Goal: Task Accomplishment & Management: Manage account settings

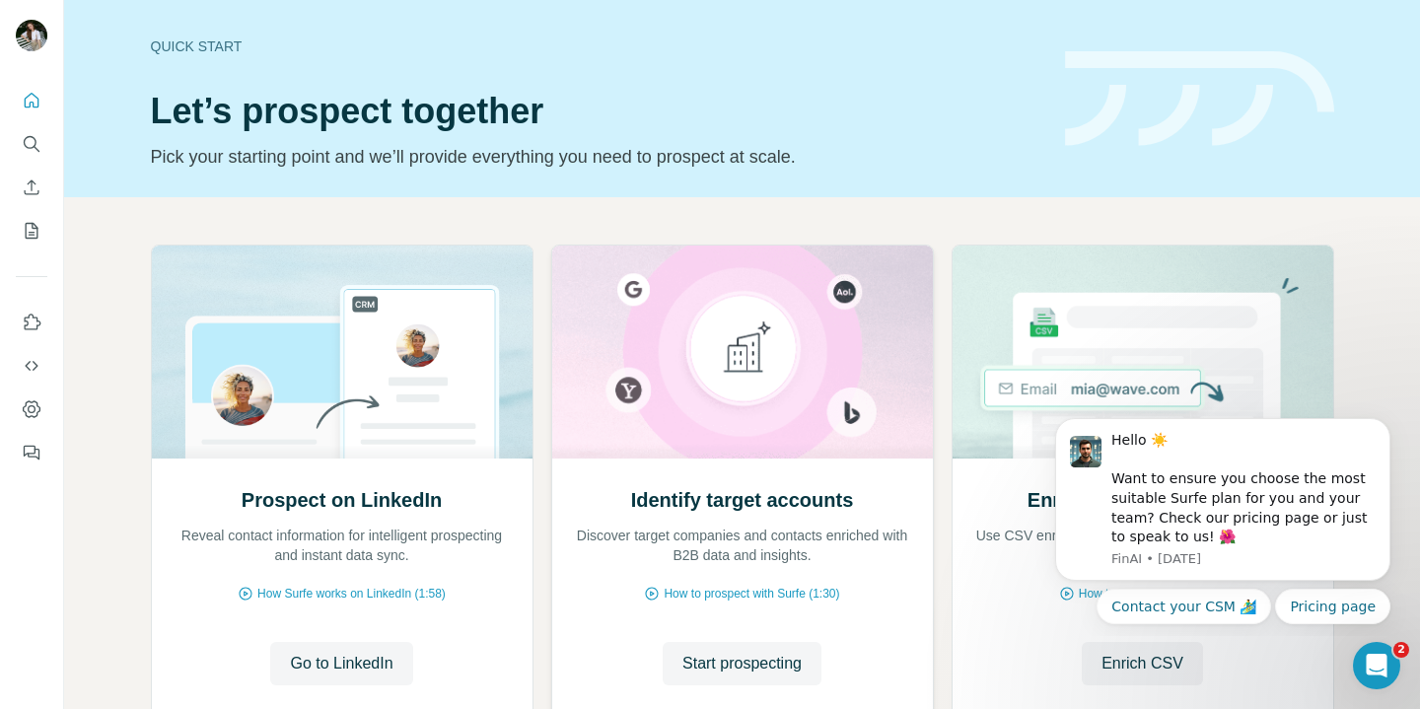
scroll to position [139, 0]
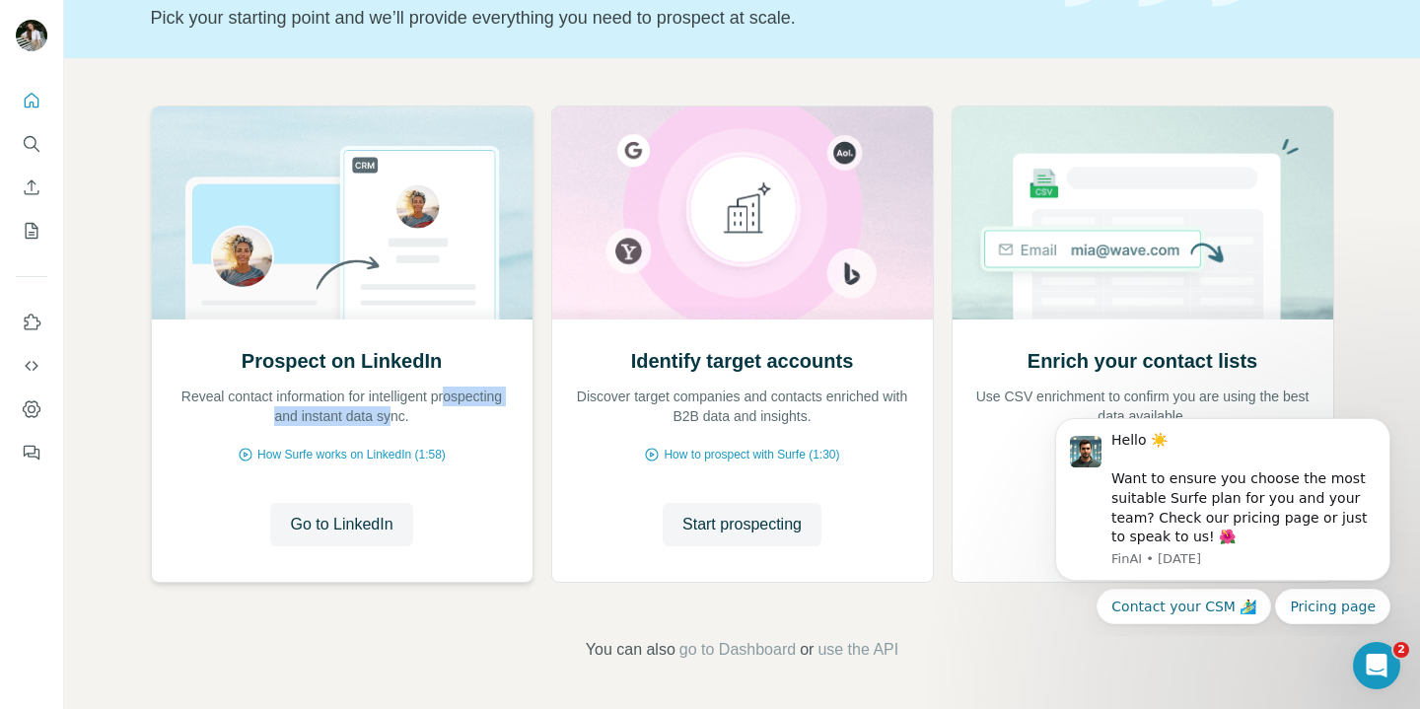
drag, startPoint x: 244, startPoint y: 416, endPoint x: 445, endPoint y: 409, distance: 201.3
click at [445, 409] on p "Reveal contact information for intelligent prospecting and instant data sync." at bounding box center [342, 406] width 341 height 39
click at [355, 538] on button "Go to LinkedIn" at bounding box center [341, 524] width 142 height 43
click at [27, 146] on icon "Search" at bounding box center [32, 144] width 20 height 20
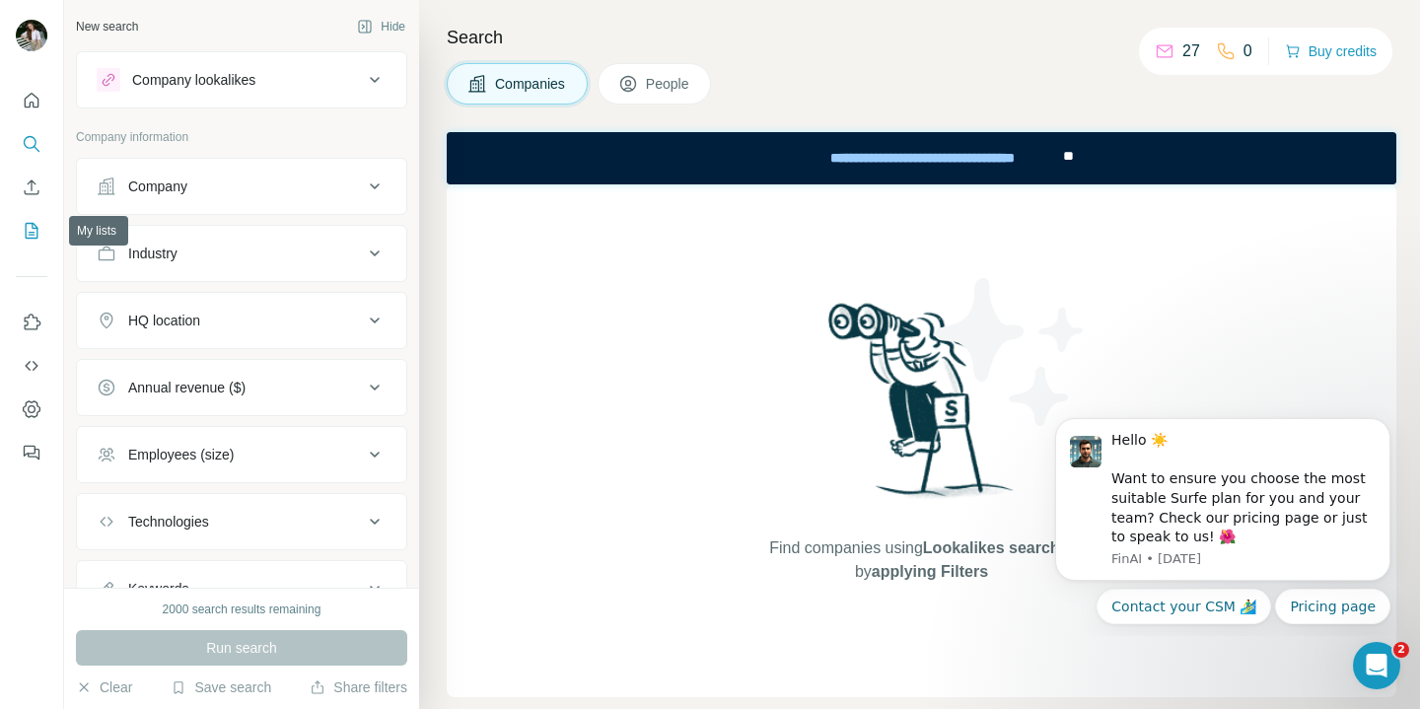
click at [29, 229] on icon "My lists" at bounding box center [32, 231] width 20 height 20
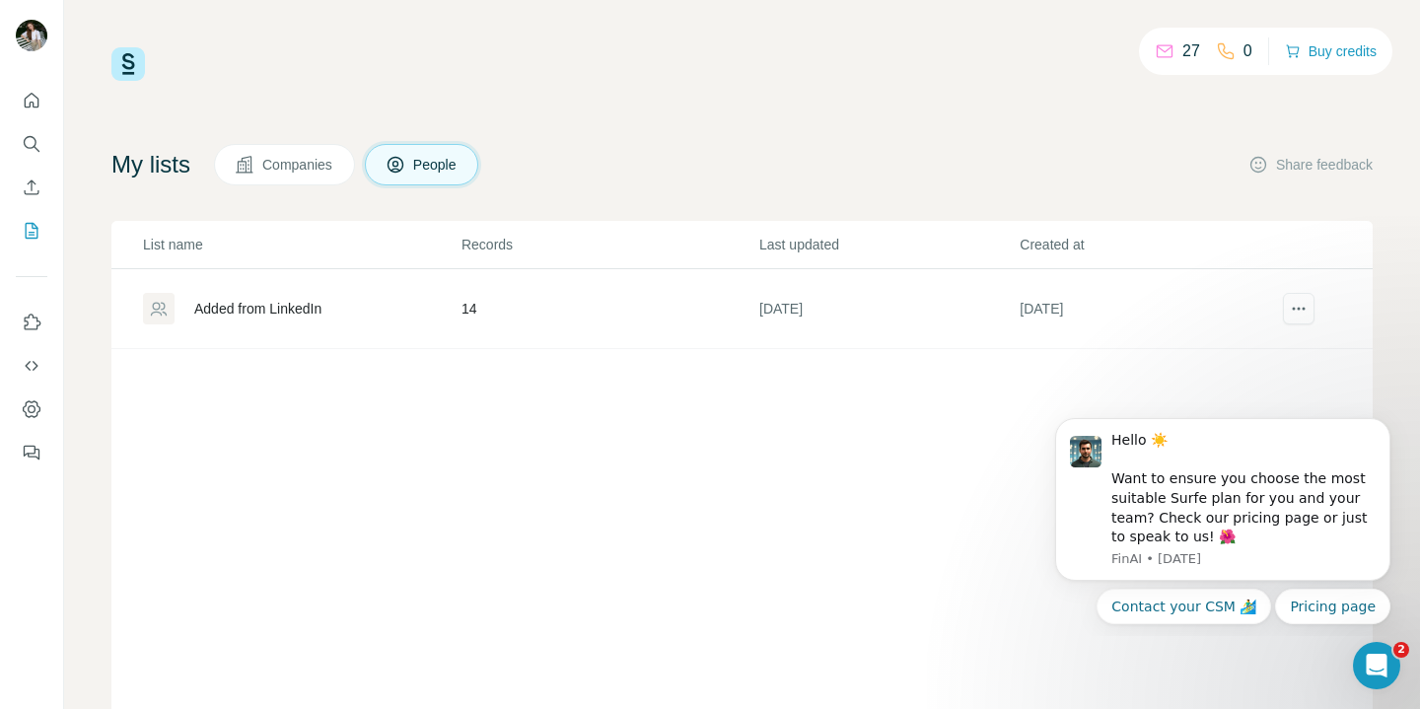
click at [273, 186] on div "My lists Companies People Share feedback List name Records Last updated Created…" at bounding box center [741, 448] width 1261 height 609
click at [284, 174] on span "Companies" at bounding box center [298, 165] width 72 height 20
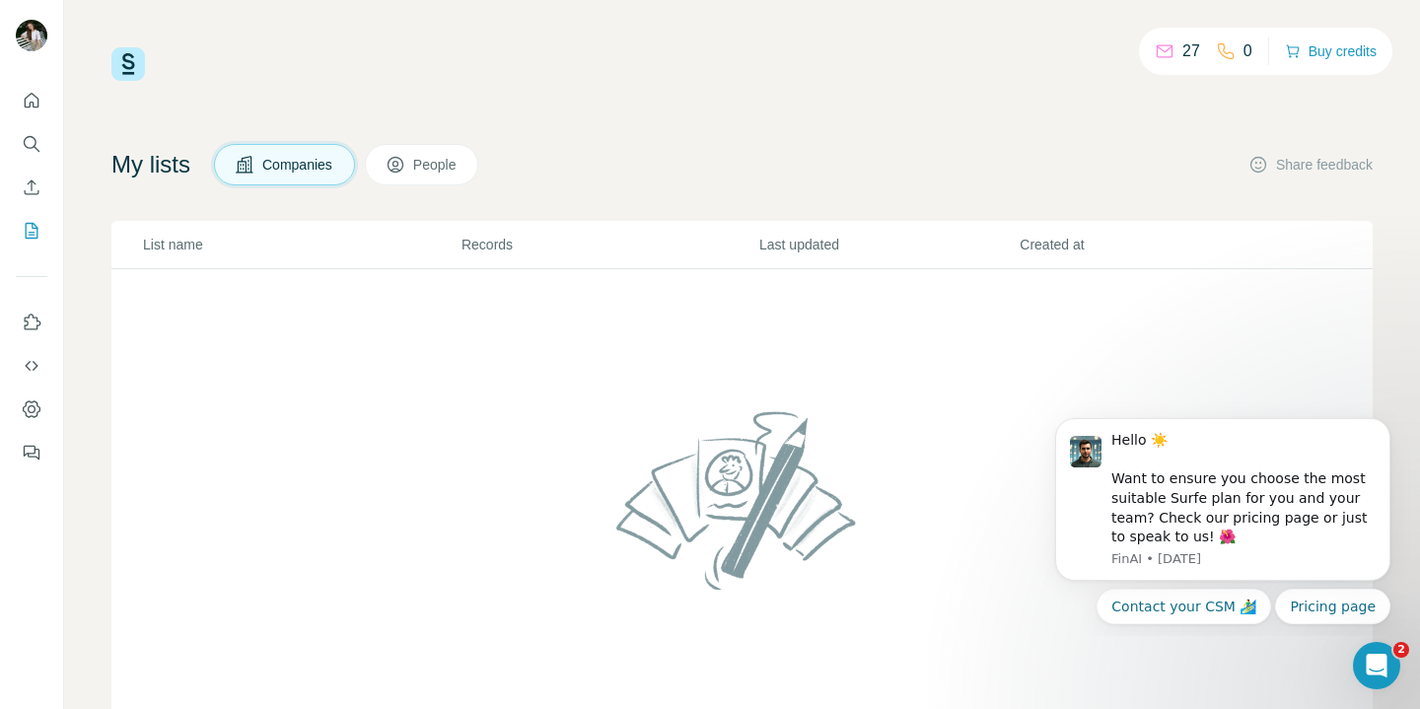
click at [427, 173] on span "People" at bounding box center [435, 165] width 45 height 20
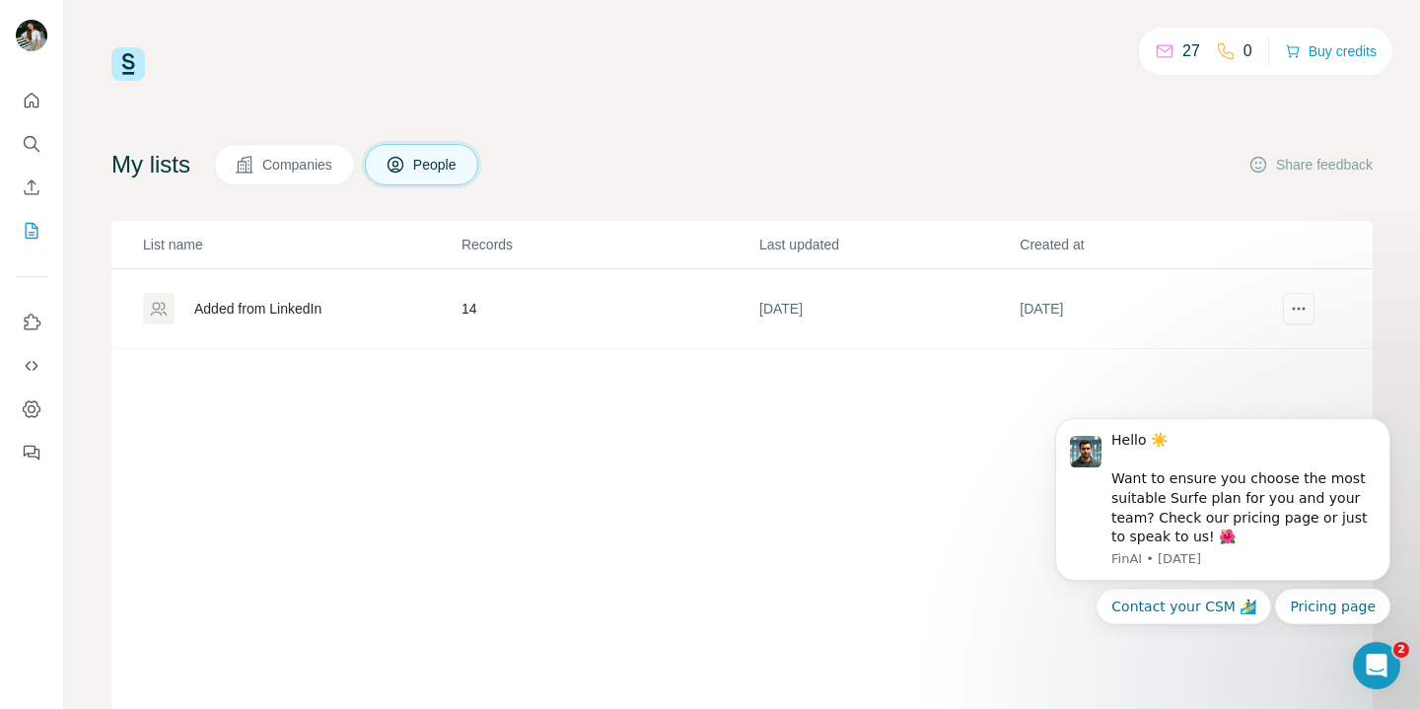
click at [257, 291] on td "Added from LinkedIn" at bounding box center [285, 309] width 349 height 80
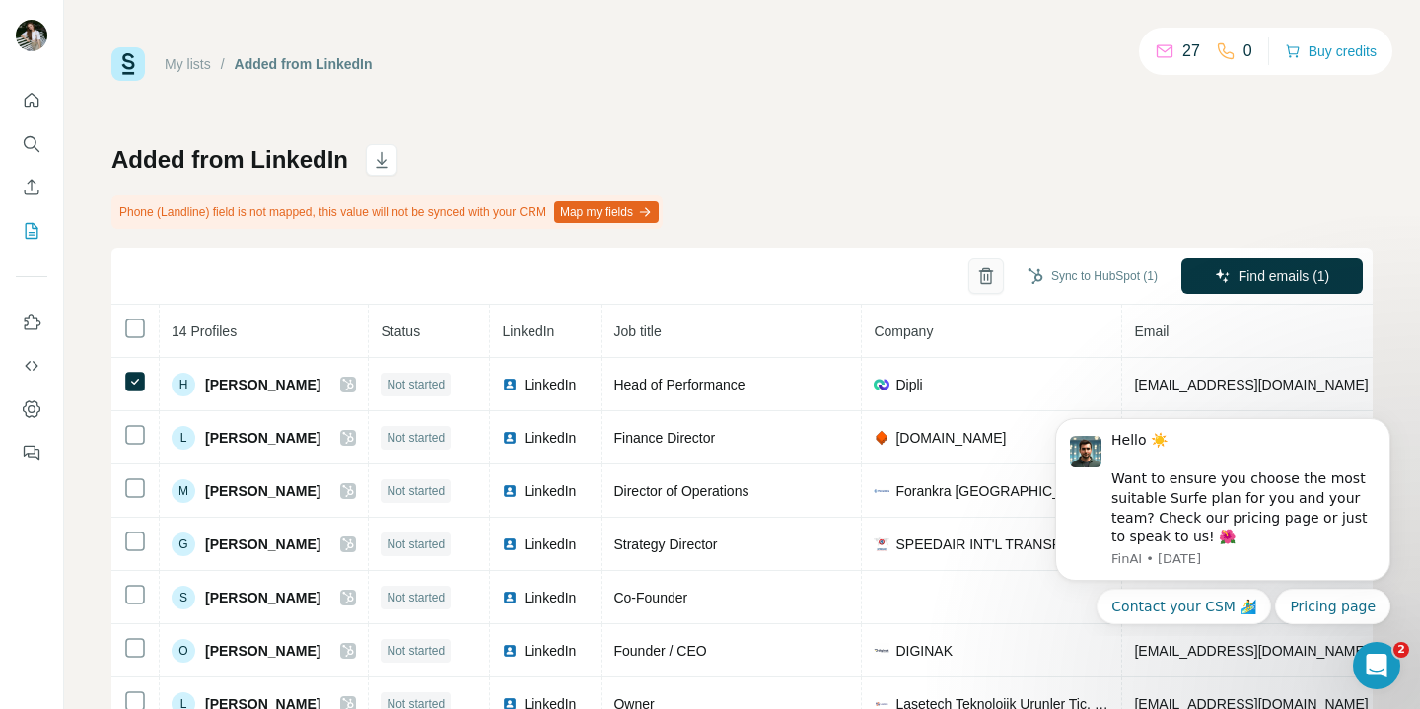
click at [968, 272] on button "button" at bounding box center [985, 275] width 35 height 35
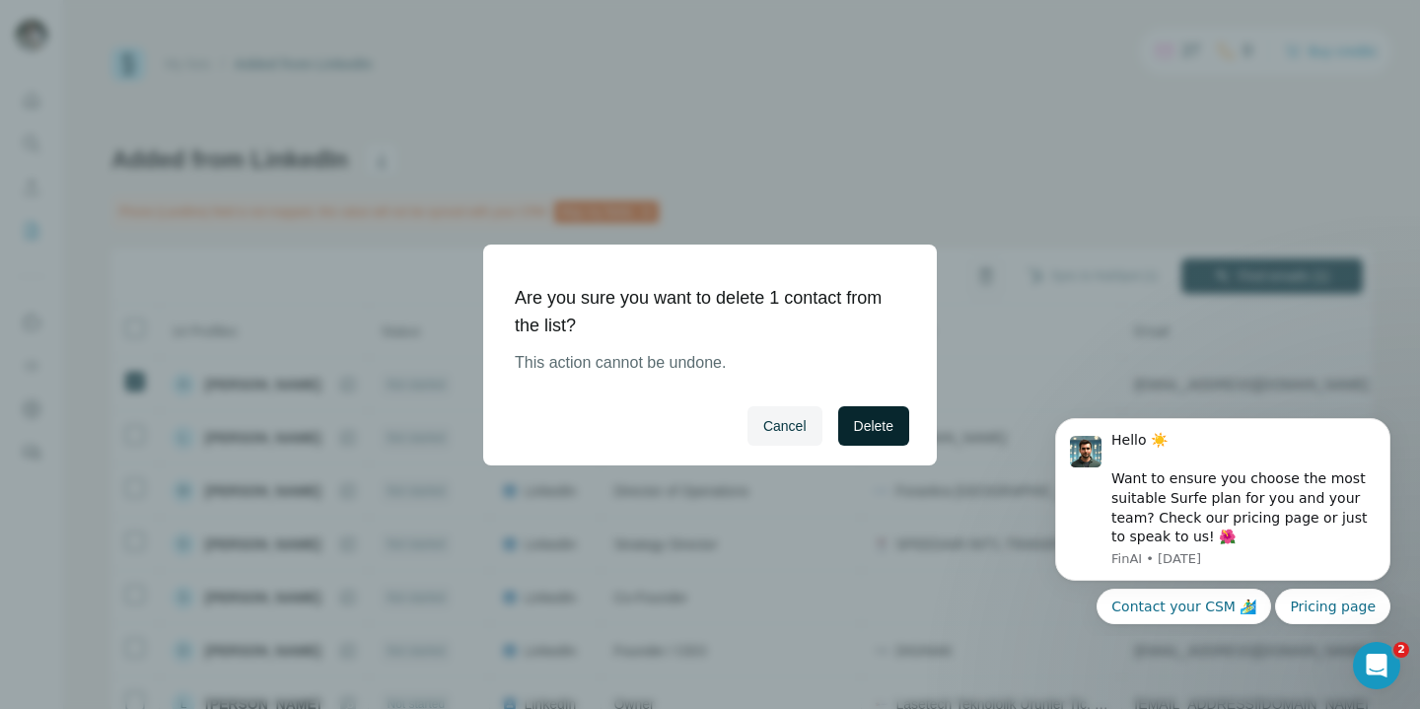
click at [892, 416] on span "Delete" at bounding box center [873, 426] width 39 height 20
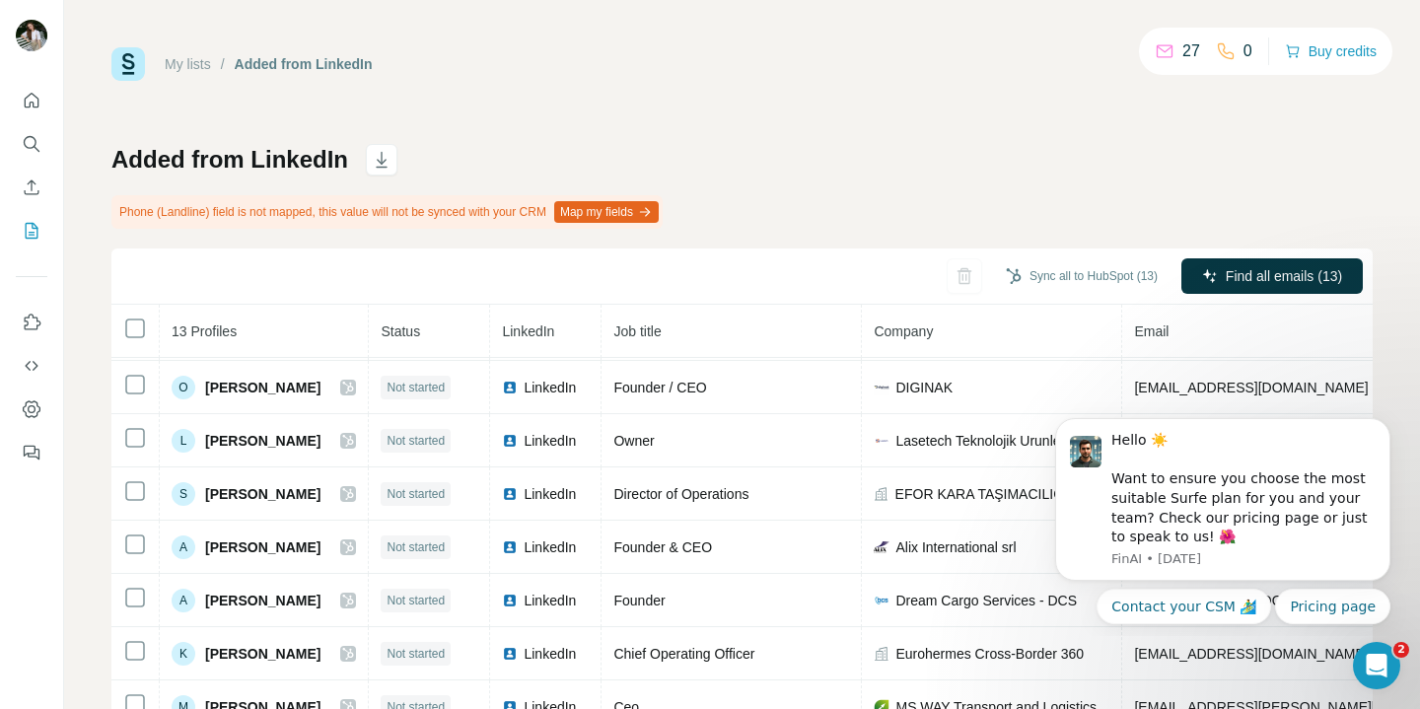
scroll to position [224, 0]
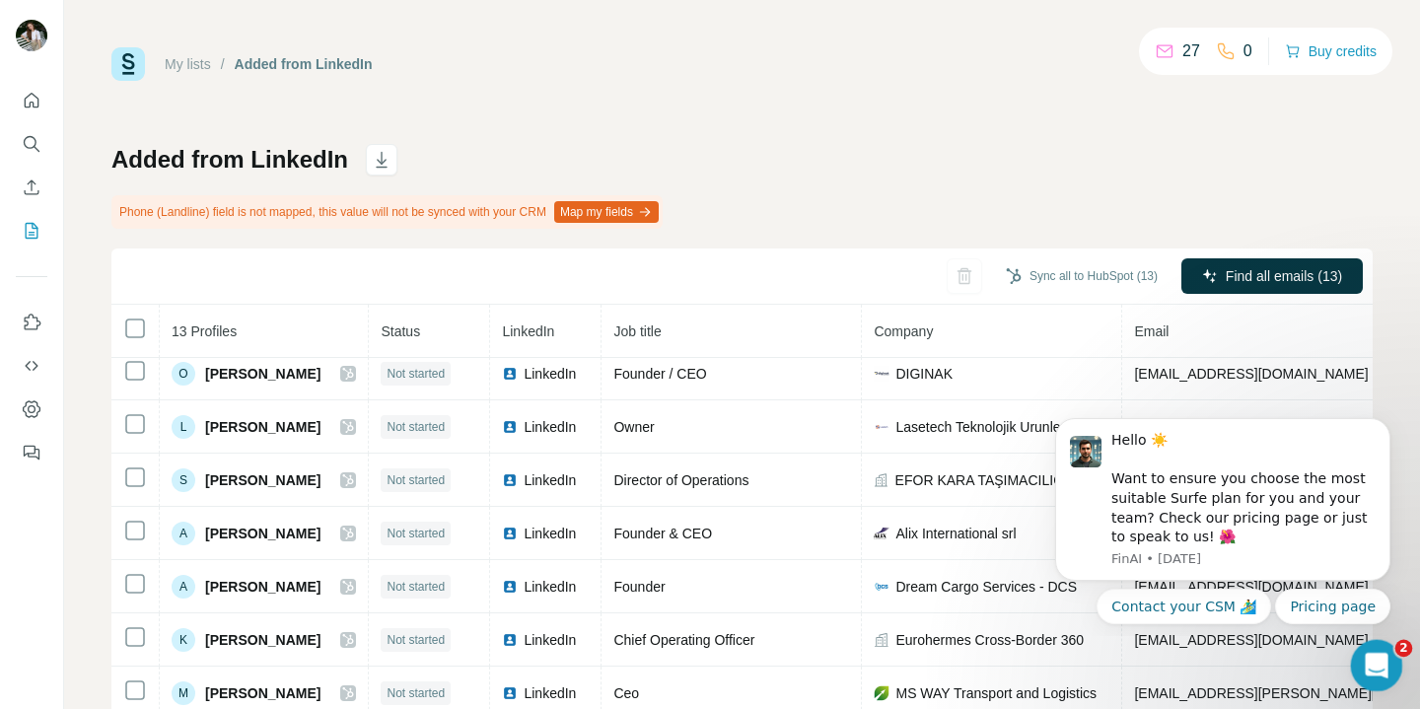
click at [1396, 683] on div "2" at bounding box center [1377, 666] width 52 height 52
click at [1382, 671] on div "Open Intercom Messenger" at bounding box center [1373, 662] width 65 height 65
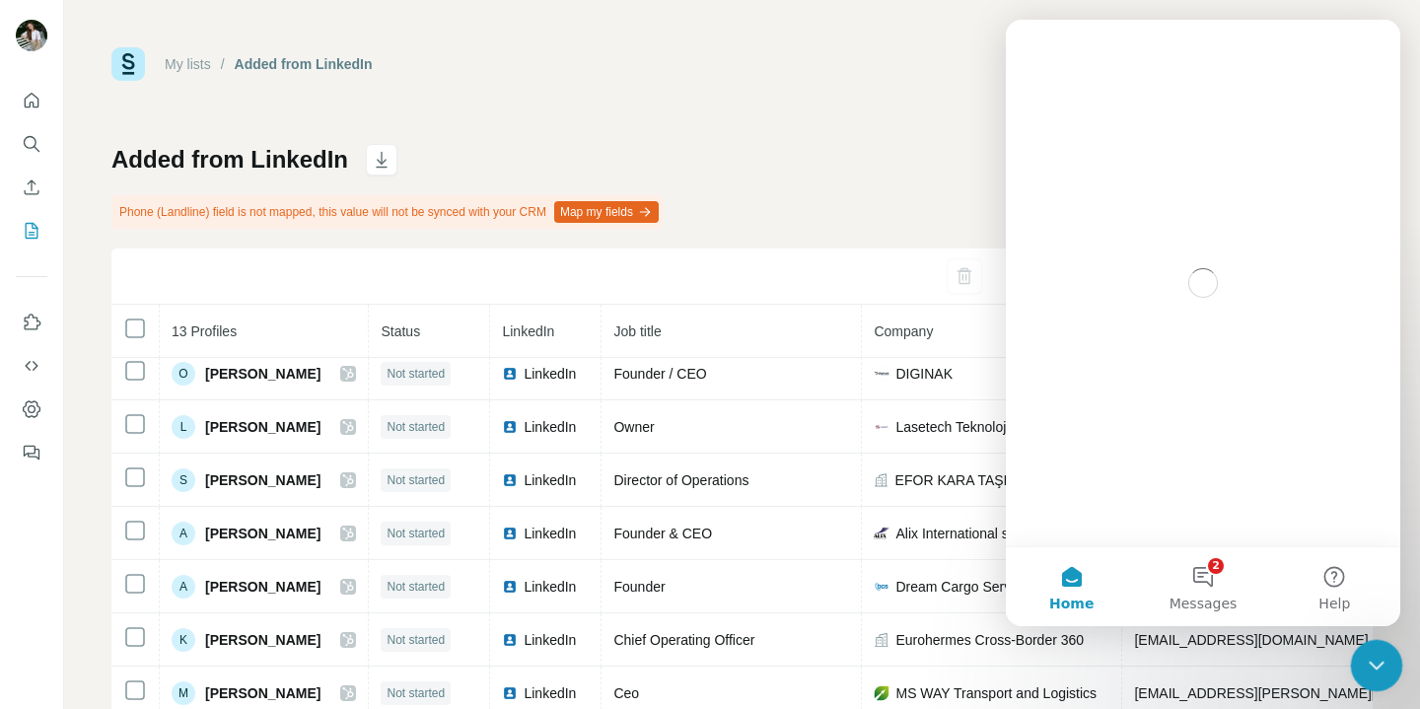
scroll to position [0, 0]
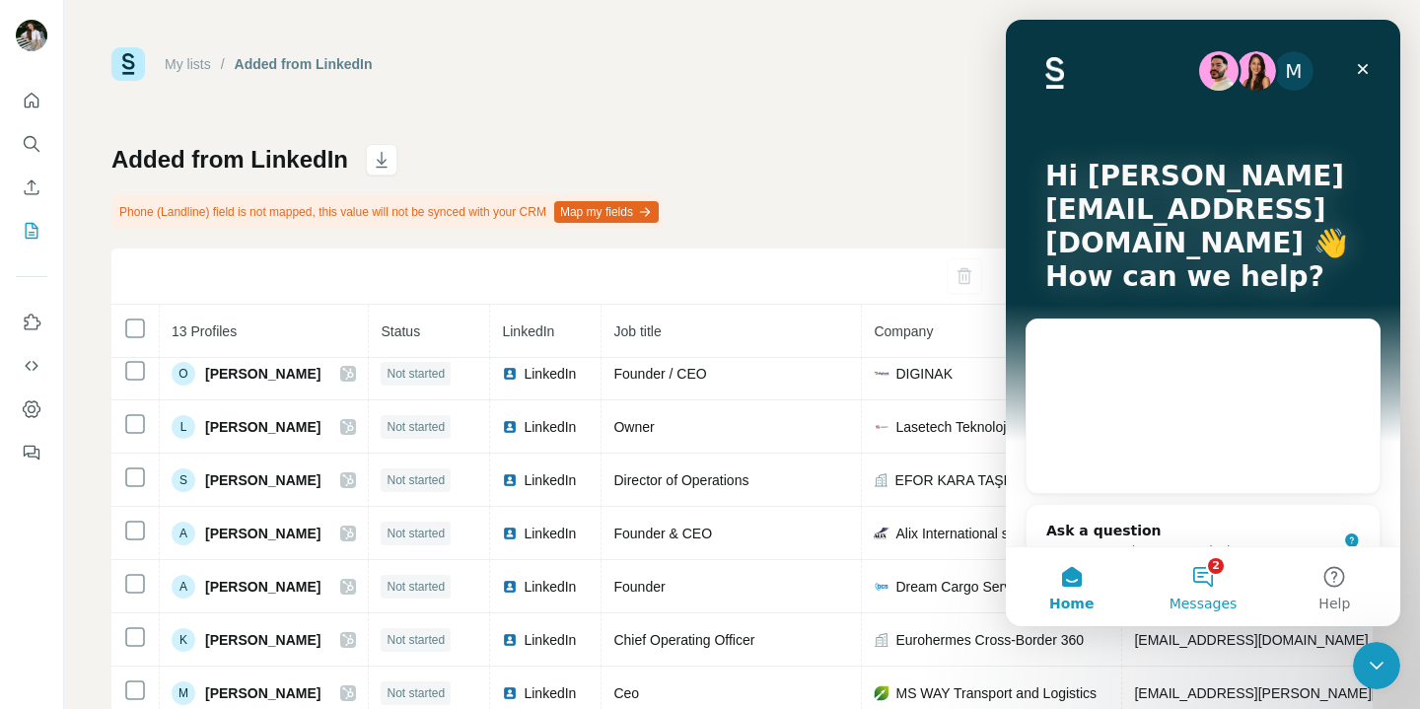
click at [1208, 574] on button "2 Messages" at bounding box center [1202, 586] width 131 height 79
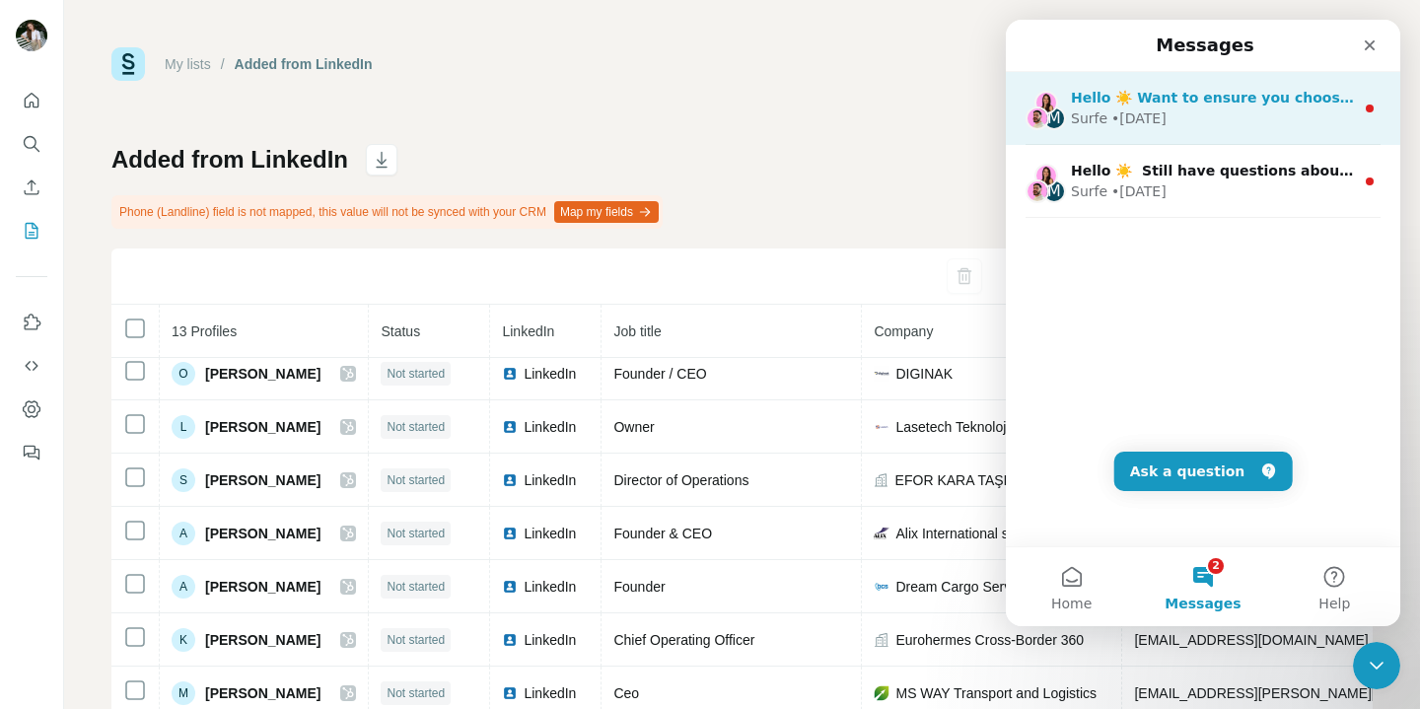
click at [1168, 118] on div "Surfe • [DATE]" at bounding box center [1212, 118] width 283 height 21
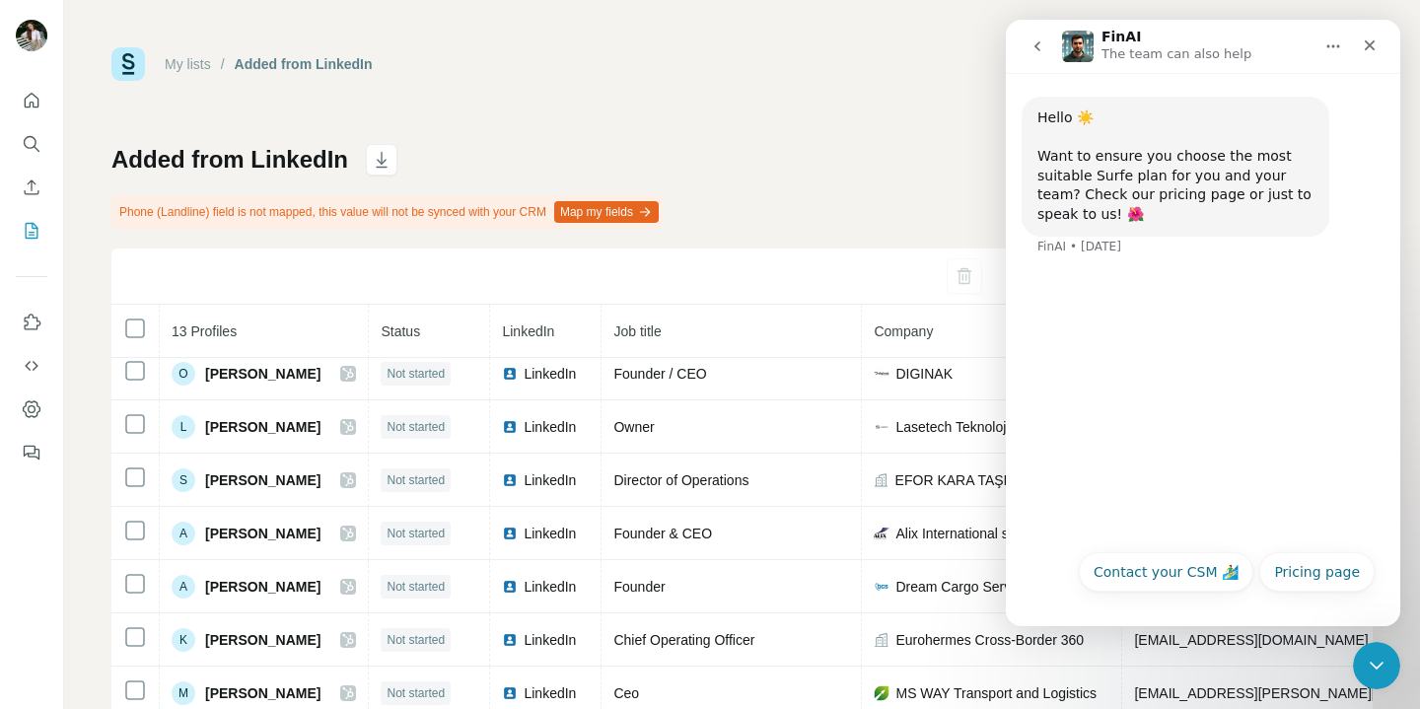
click at [1043, 53] on icon "go back" at bounding box center [1037, 46] width 16 height 16
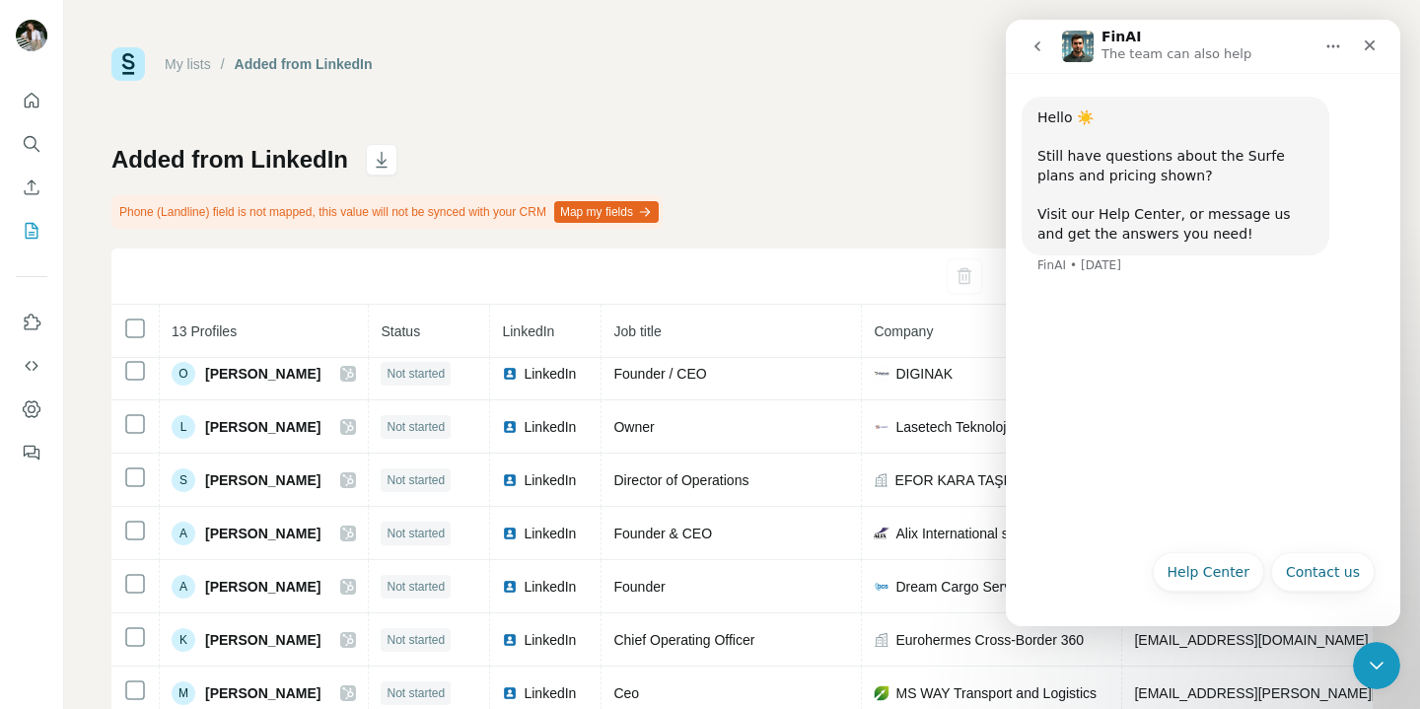
click at [1037, 52] on icon "go back" at bounding box center [1037, 46] width 16 height 16
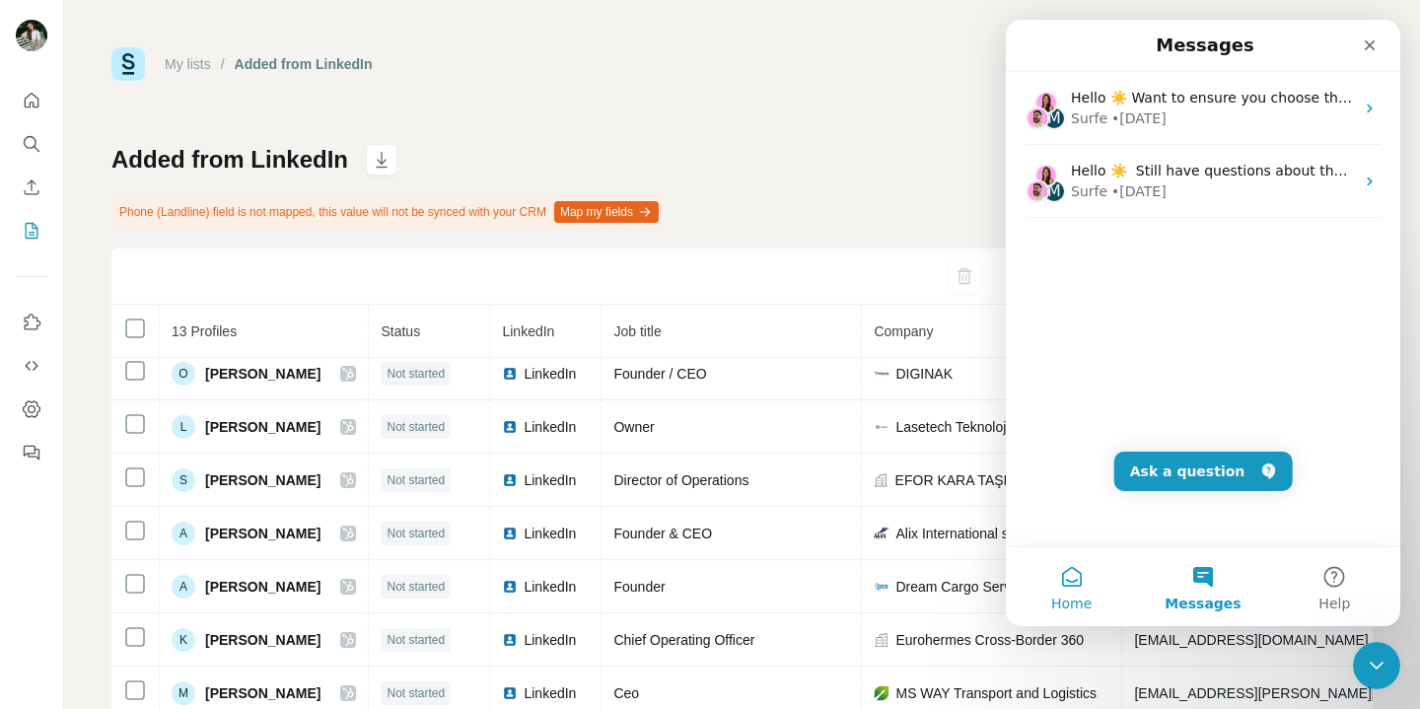
click at [1076, 575] on button "Home" at bounding box center [1071, 586] width 131 height 79
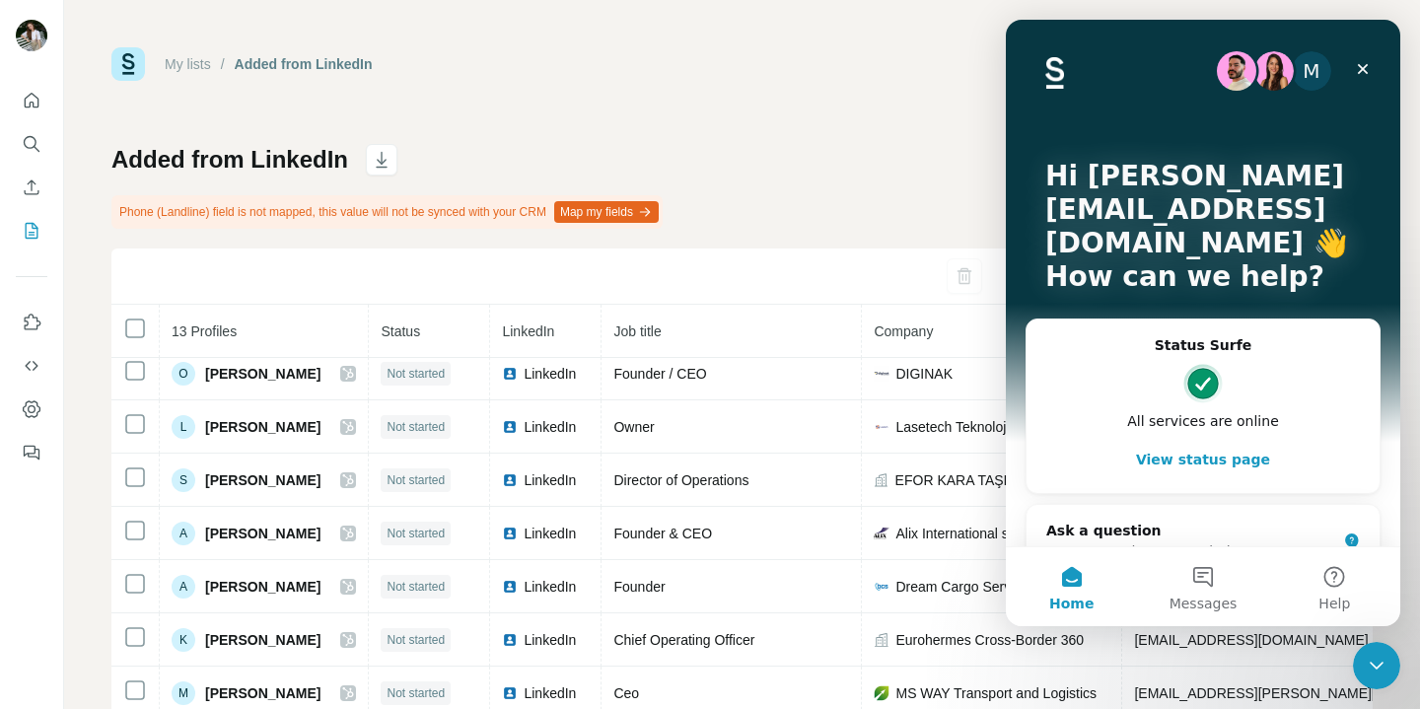
scroll to position [42, 0]
